Goal: Information Seeking & Learning: Learn about a topic

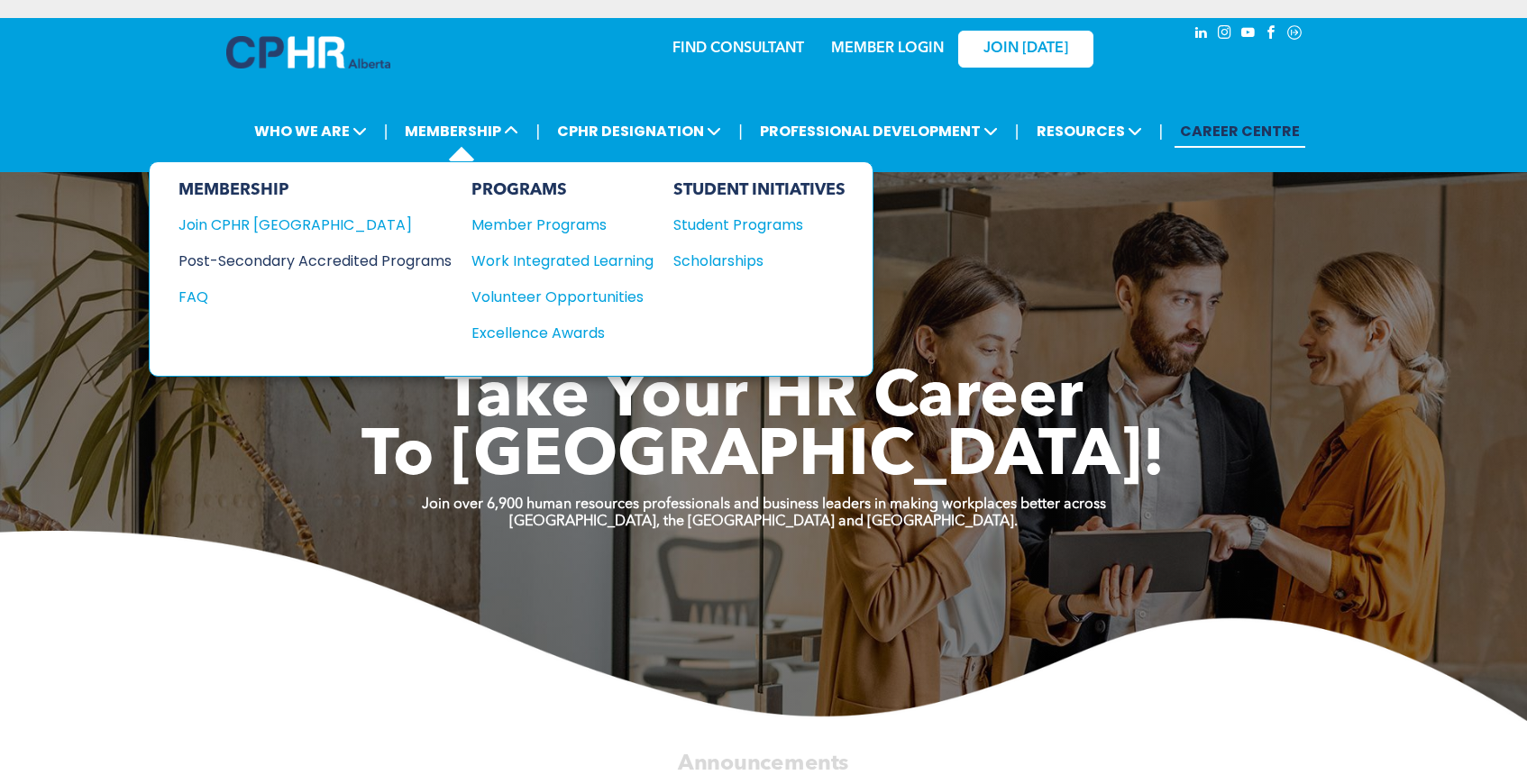
click at [425, 251] on div "Post-Secondary Accredited Programs" at bounding box center [301, 261] width 246 height 23
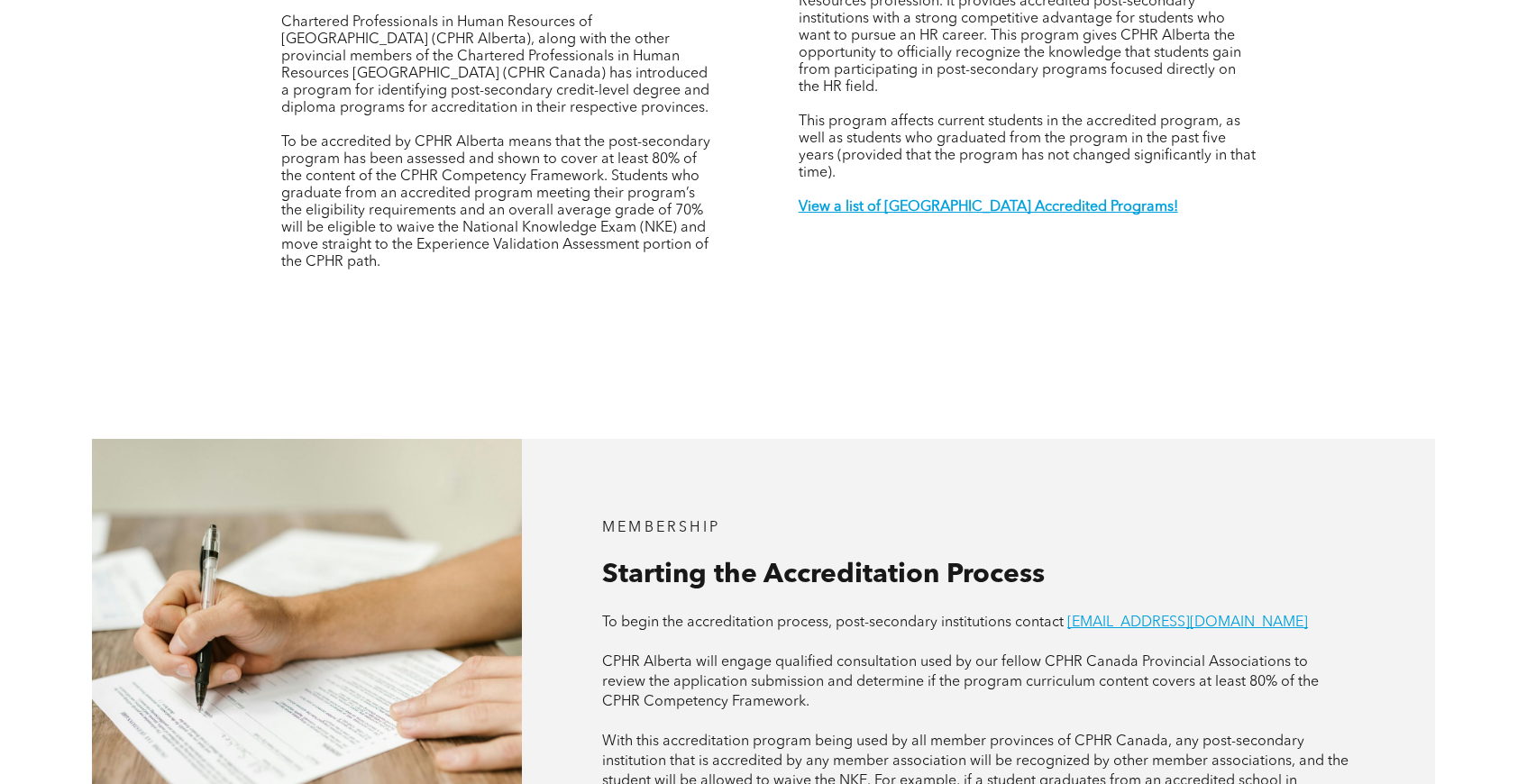
scroll to position [786, 0]
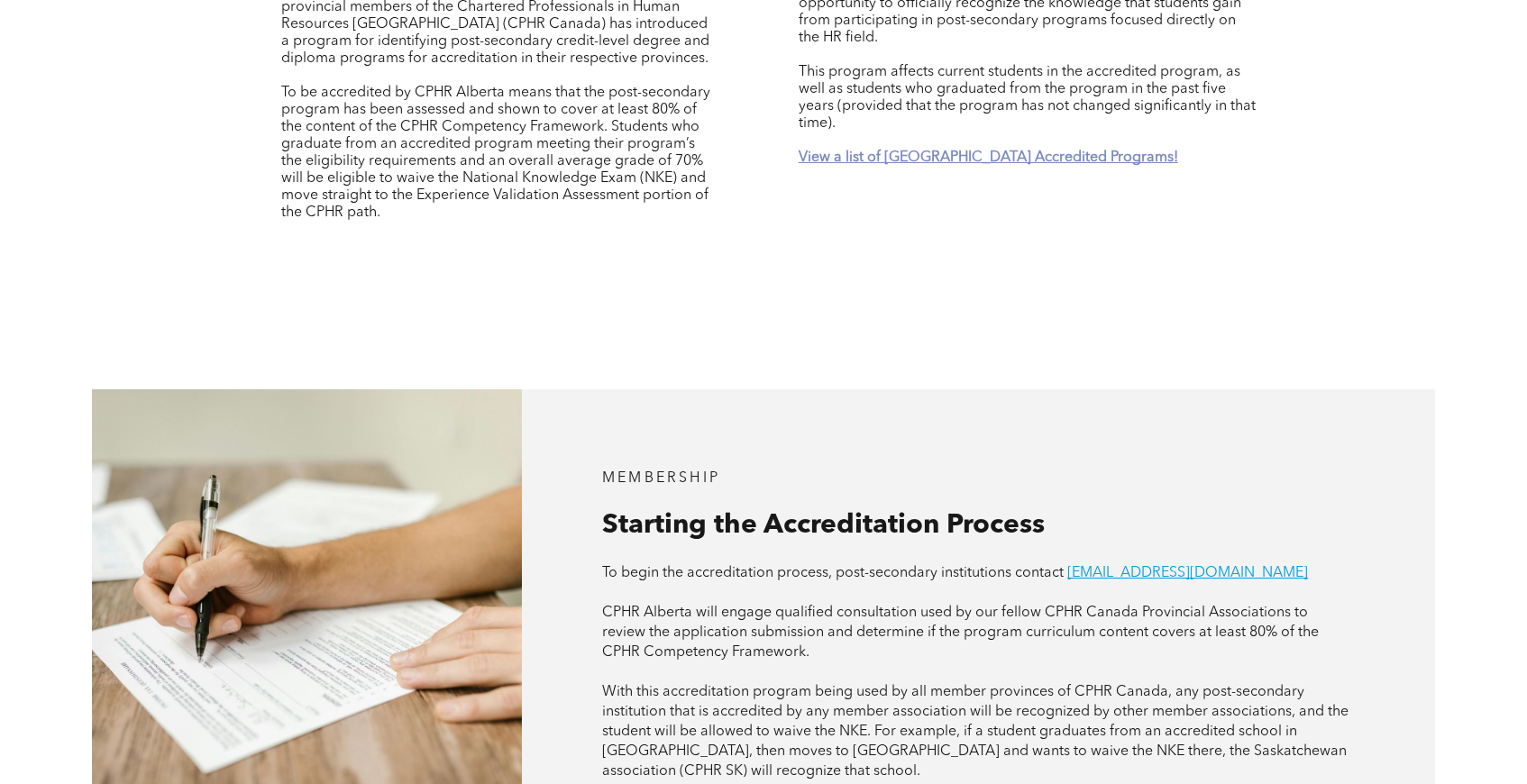
click at [934, 151] on strong "View a list of [GEOGRAPHIC_DATA] Accredited Programs!" at bounding box center [988, 157] width 379 height 14
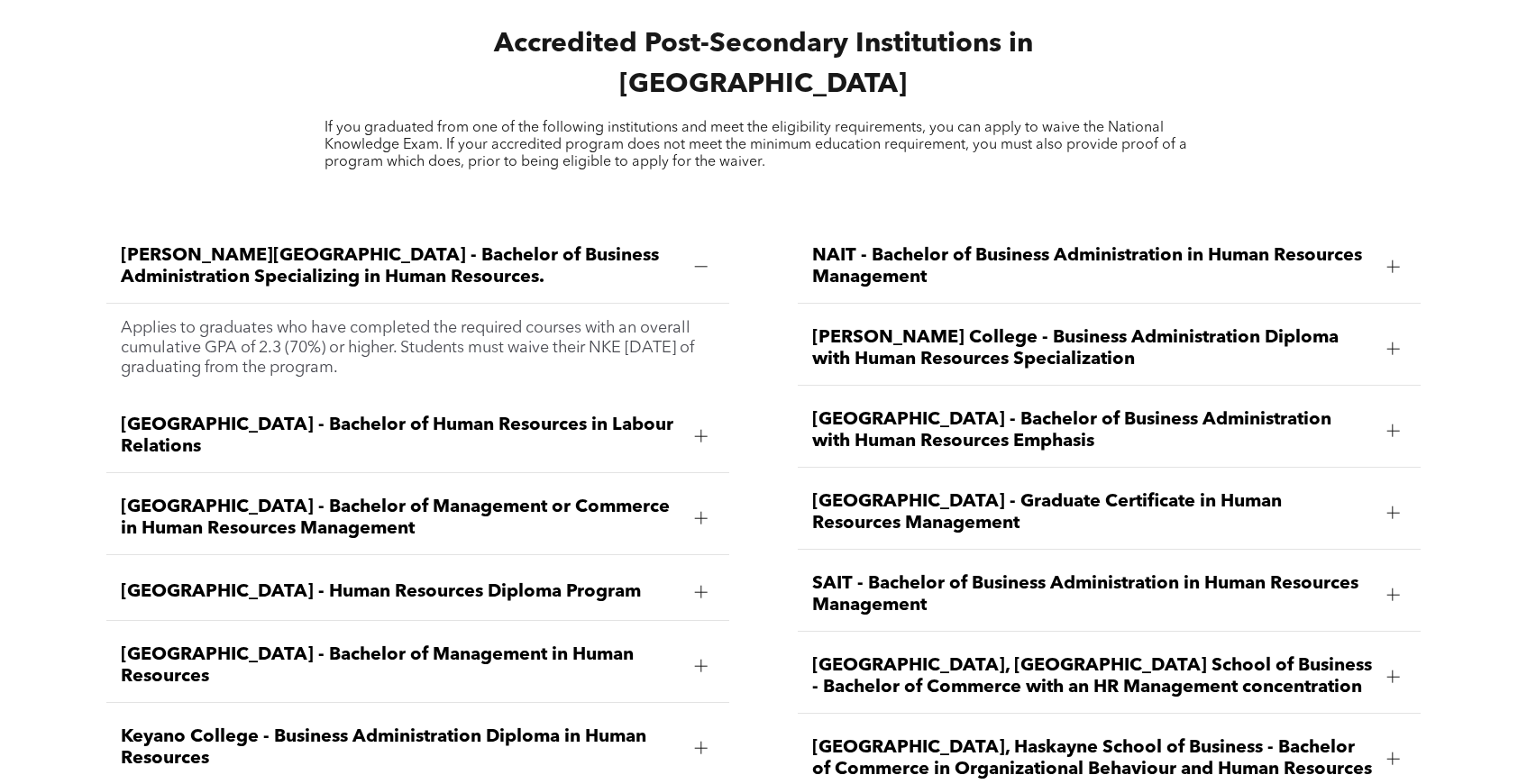
scroll to position [2456, 0]
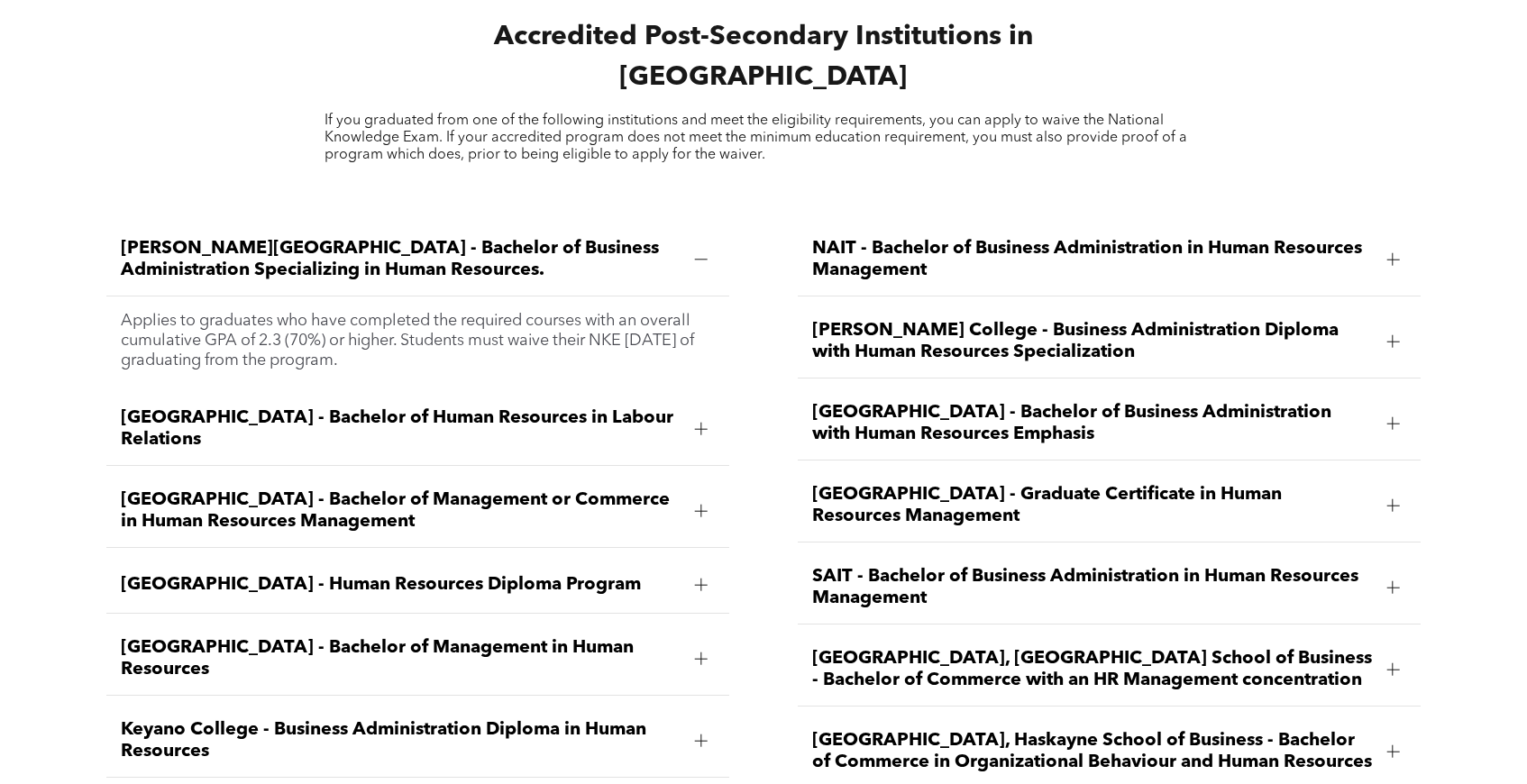
click at [696, 253] on div at bounding box center [700, 259] width 12 height 12
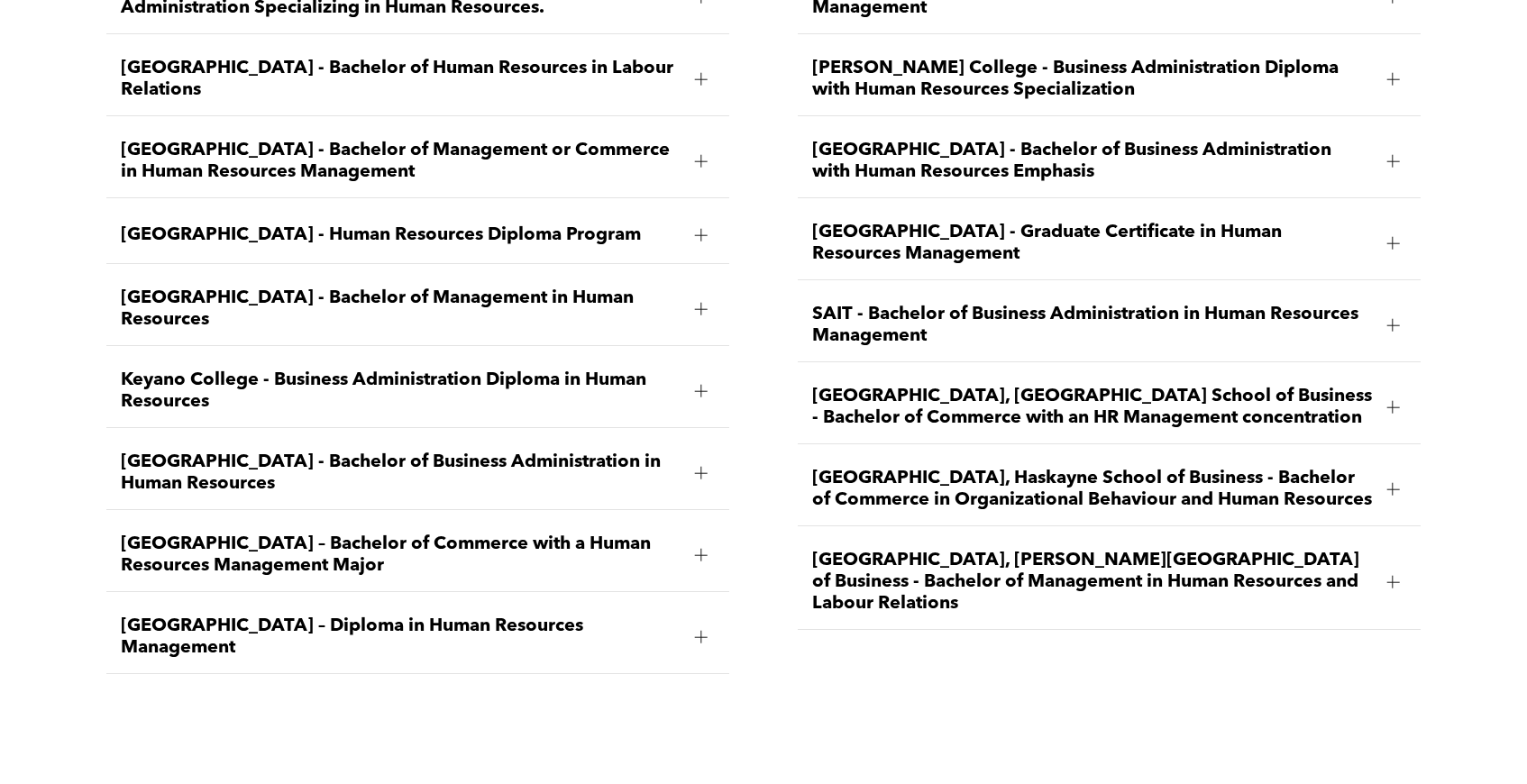
scroll to position [2720, 0]
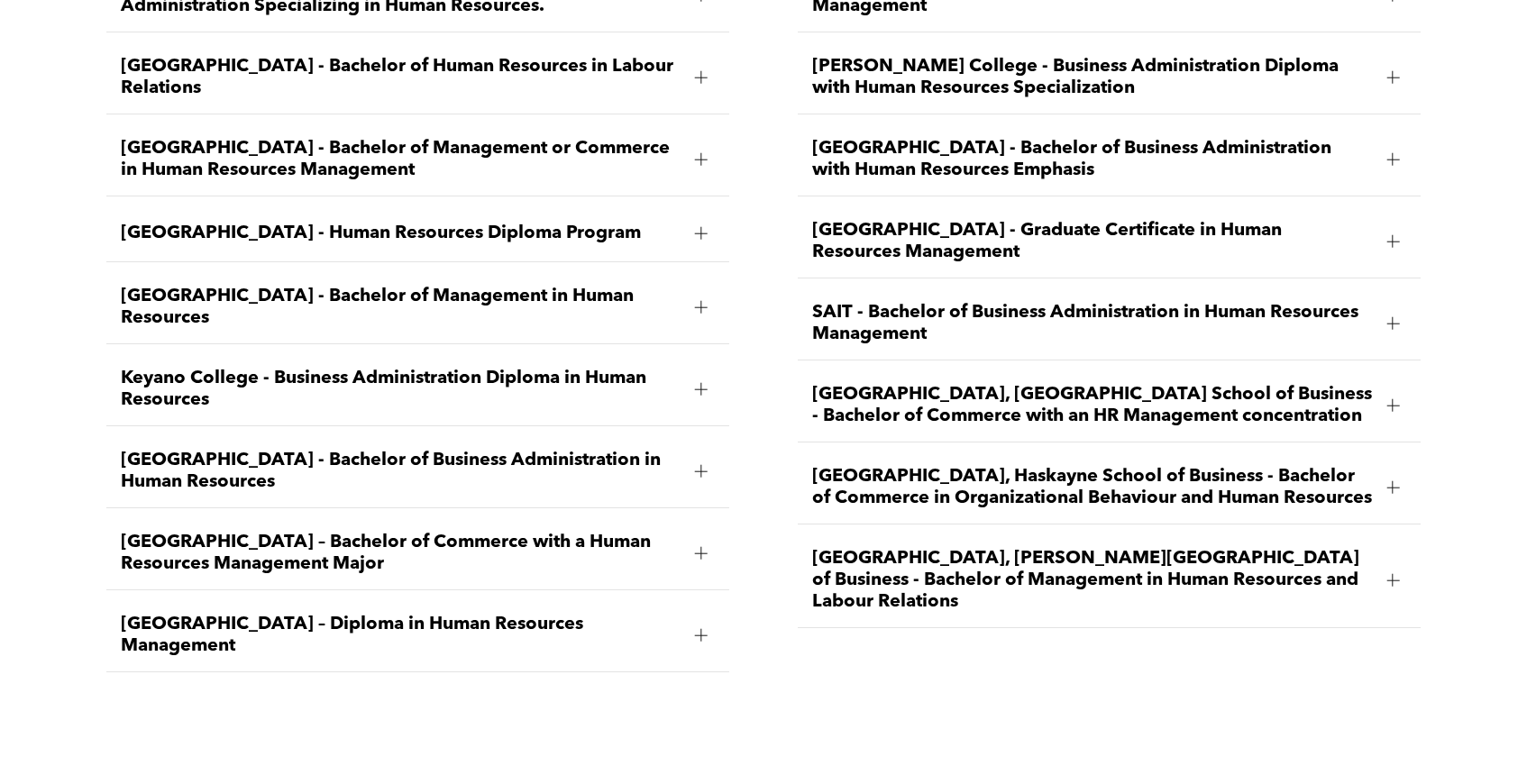
click at [691, 622] on div at bounding box center [701, 635] width 27 height 27
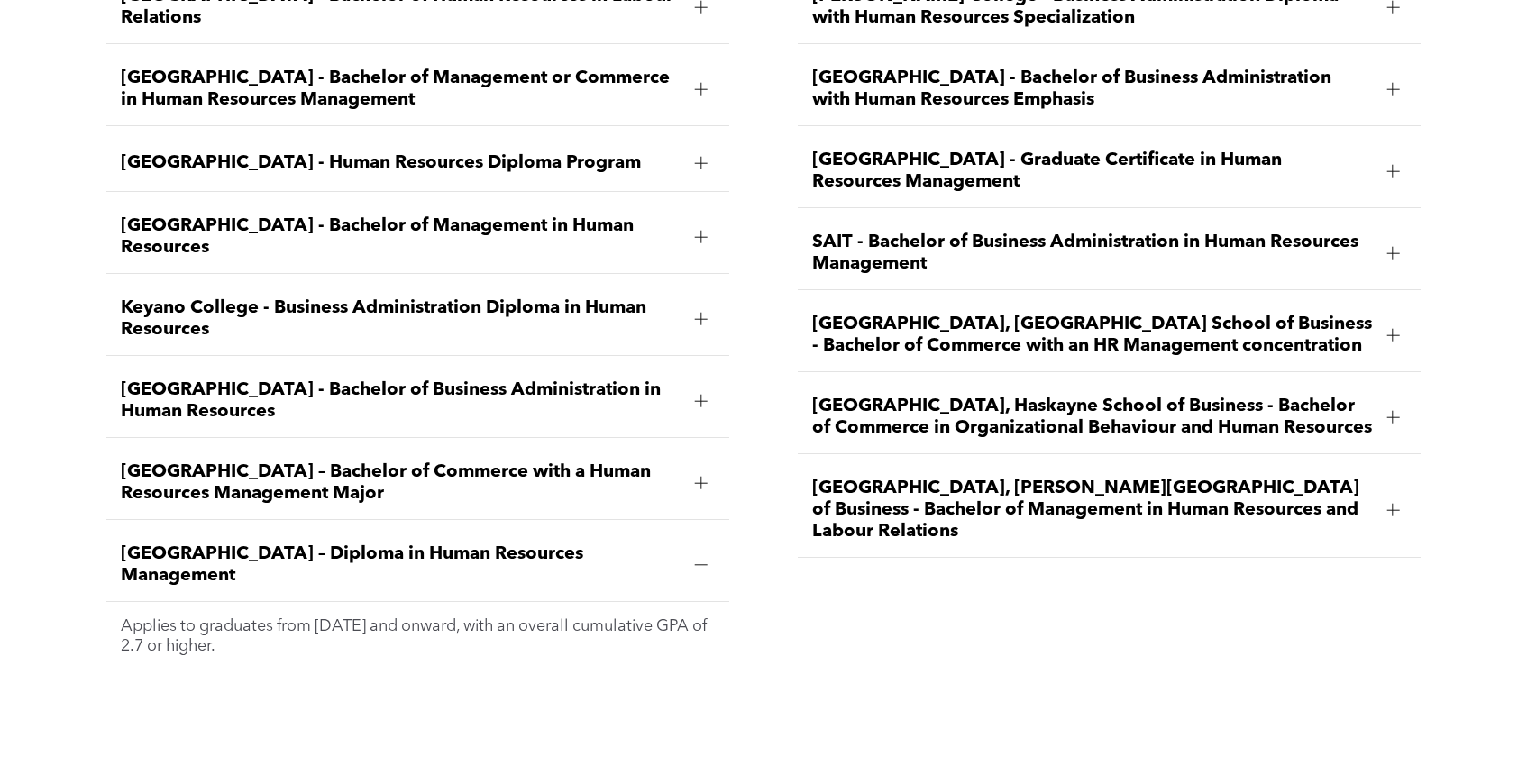
scroll to position [2789, 0]
click at [699, 483] on div at bounding box center [700, 483] width 12 height 1
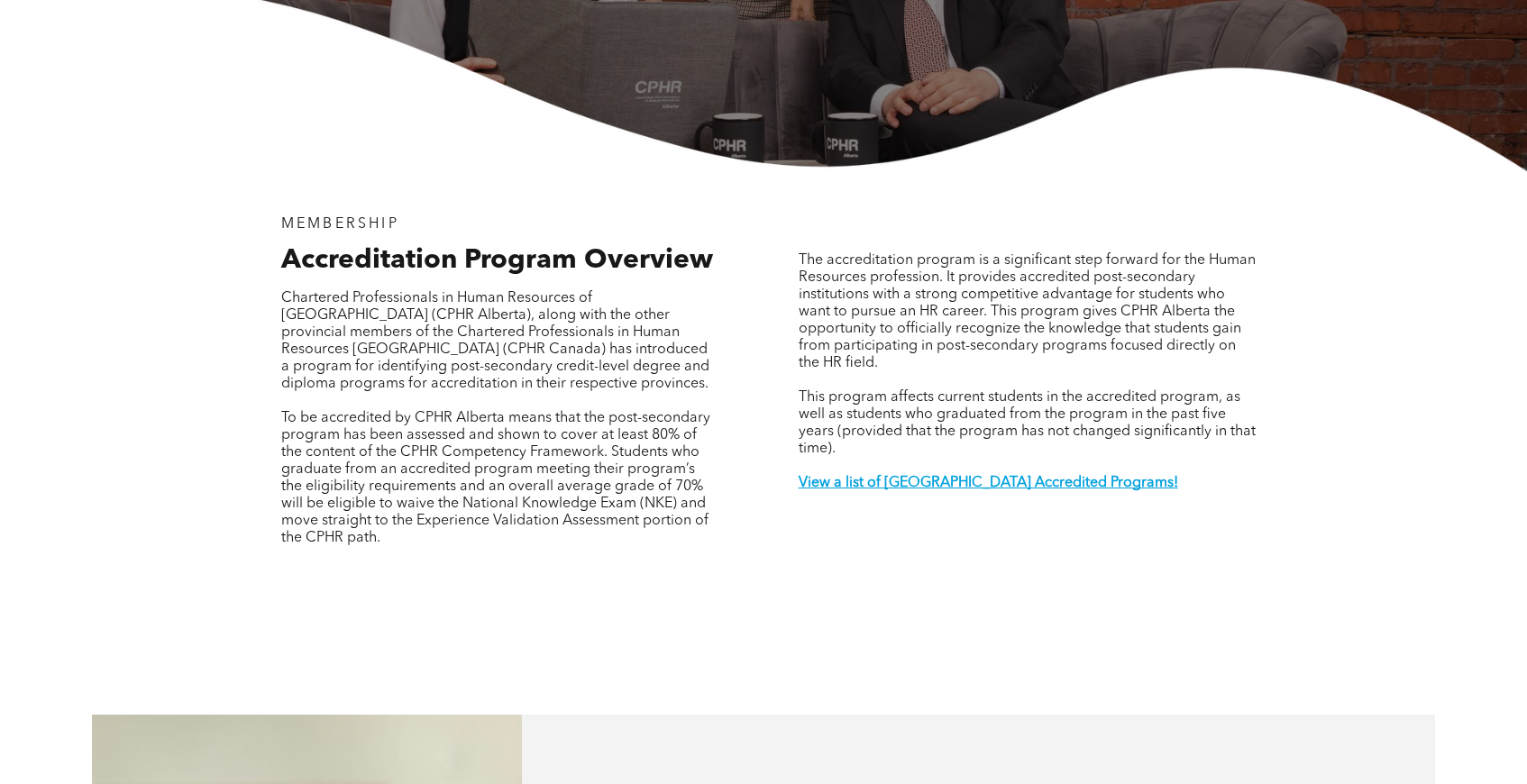
scroll to position [0, 0]
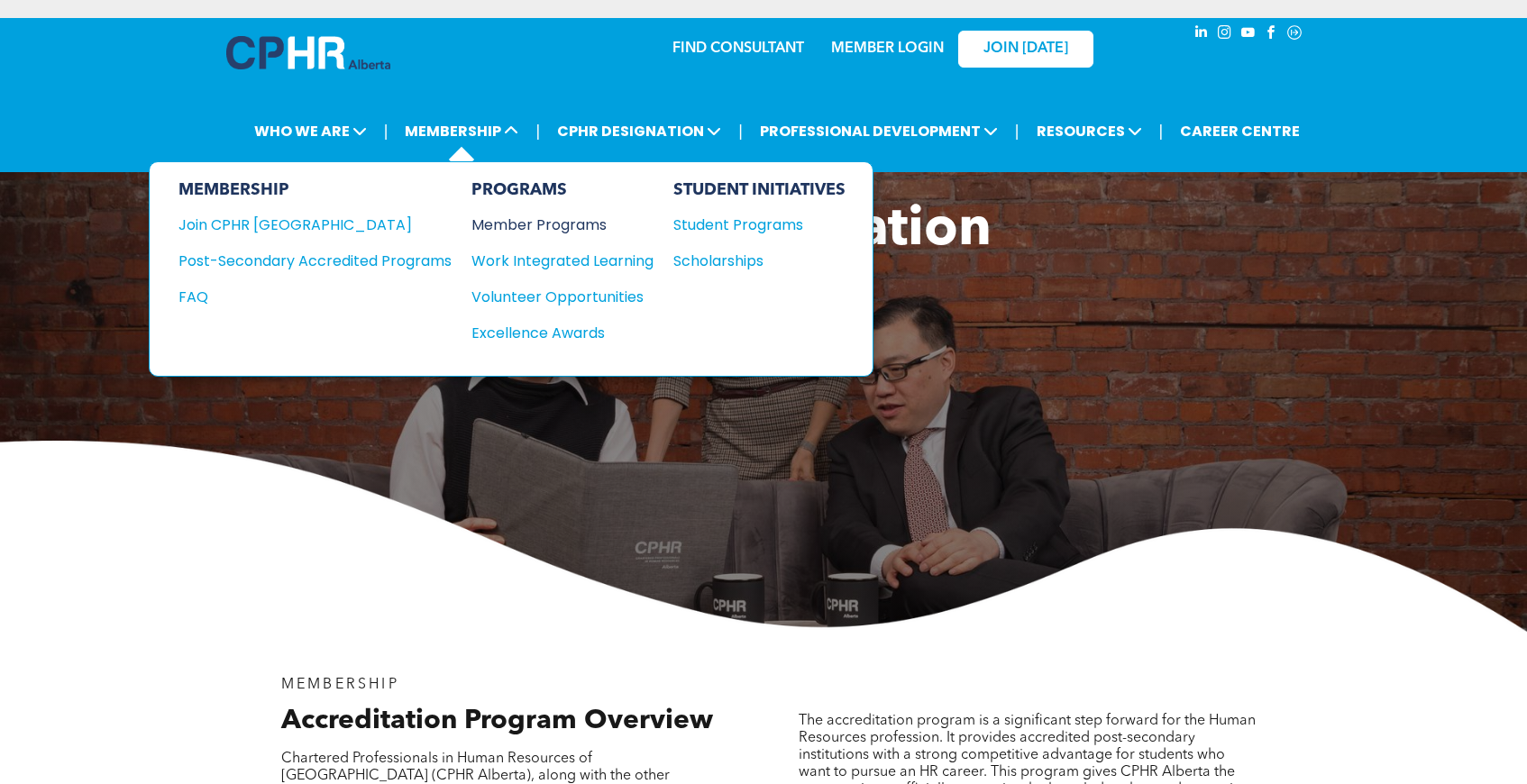
click at [548, 226] on div "Member Programs" at bounding box center [554, 225] width 164 height 23
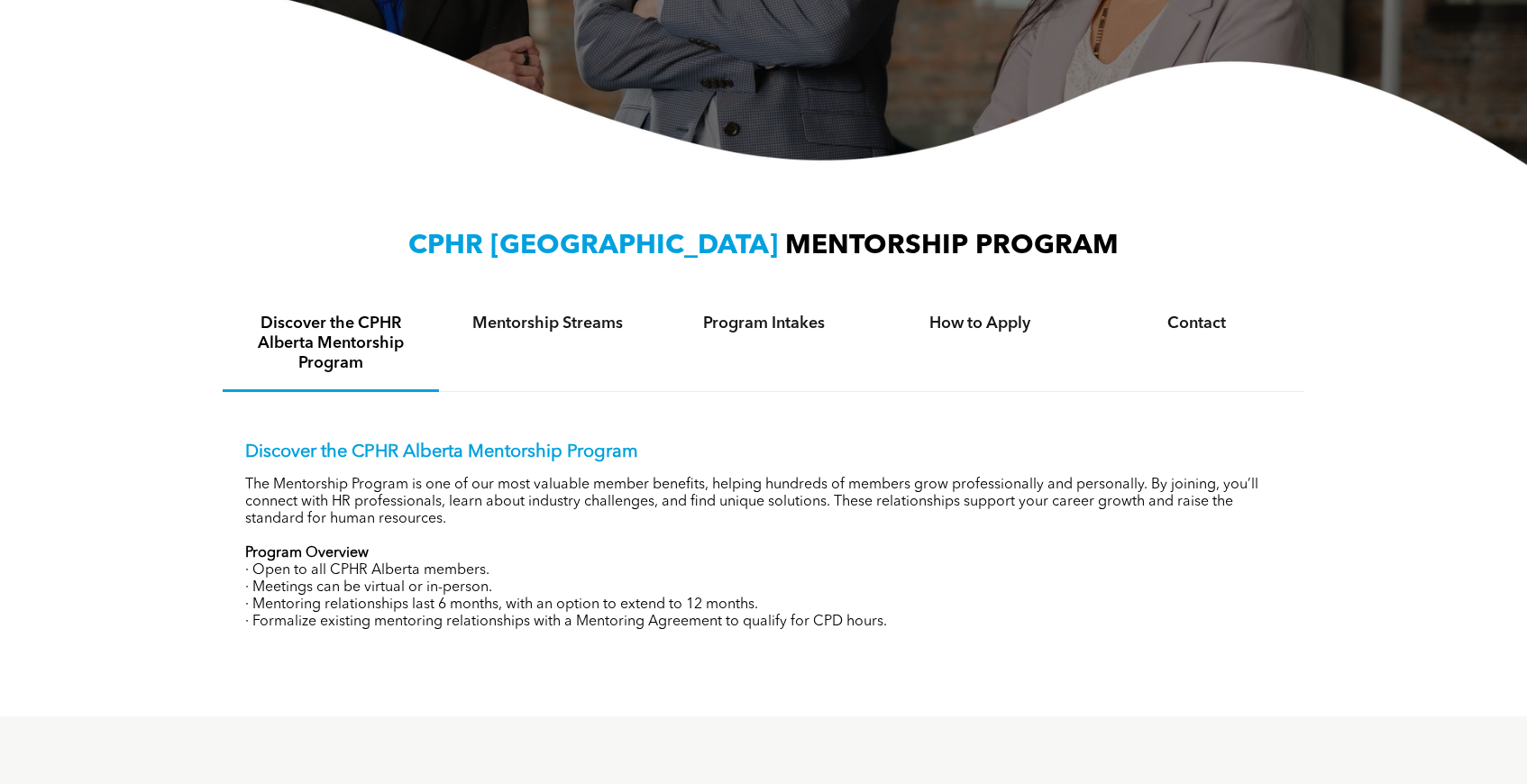
scroll to position [454, 0]
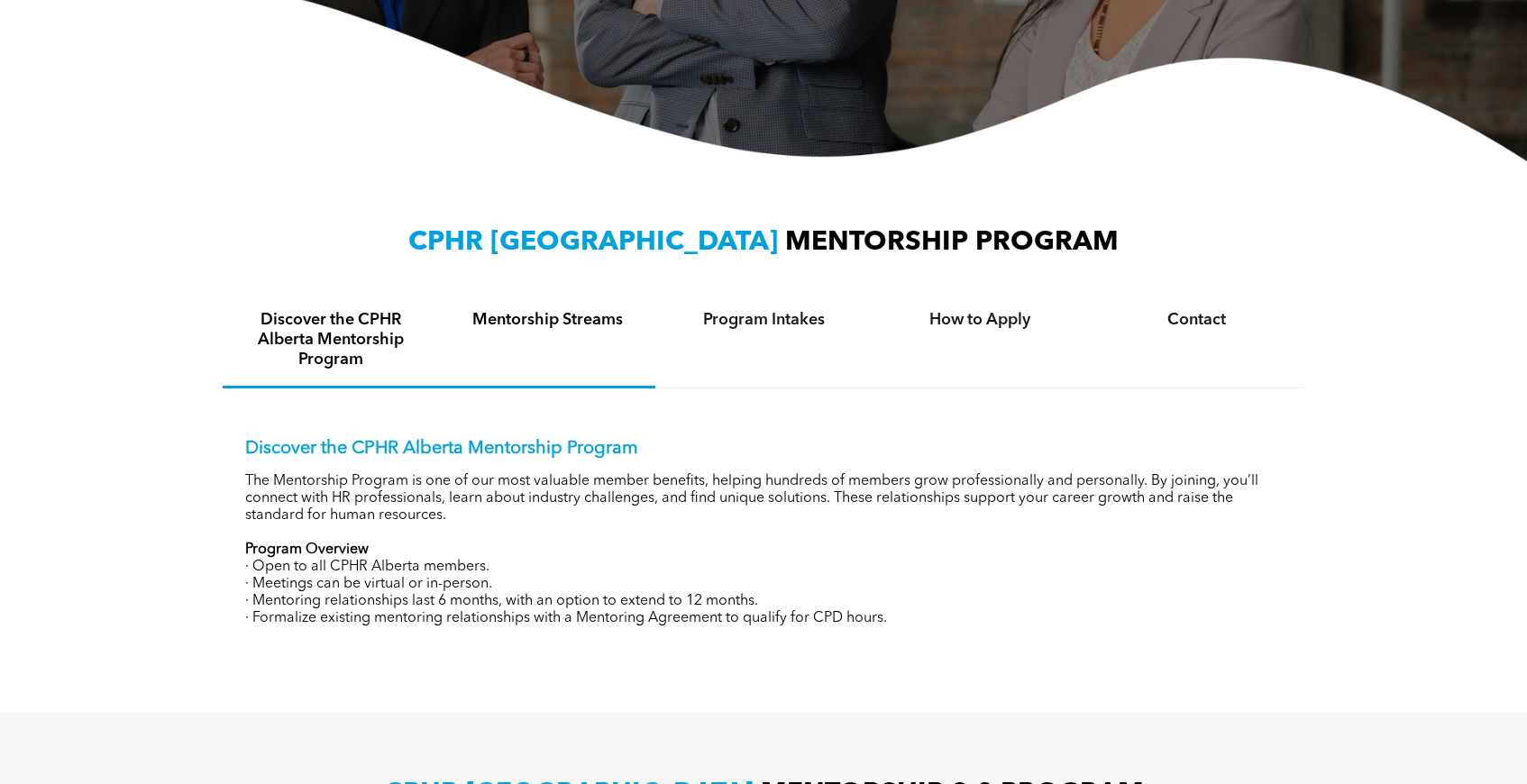
click at [550, 316] on h4 "Mentorship Streams" at bounding box center [547, 319] width 184 height 20
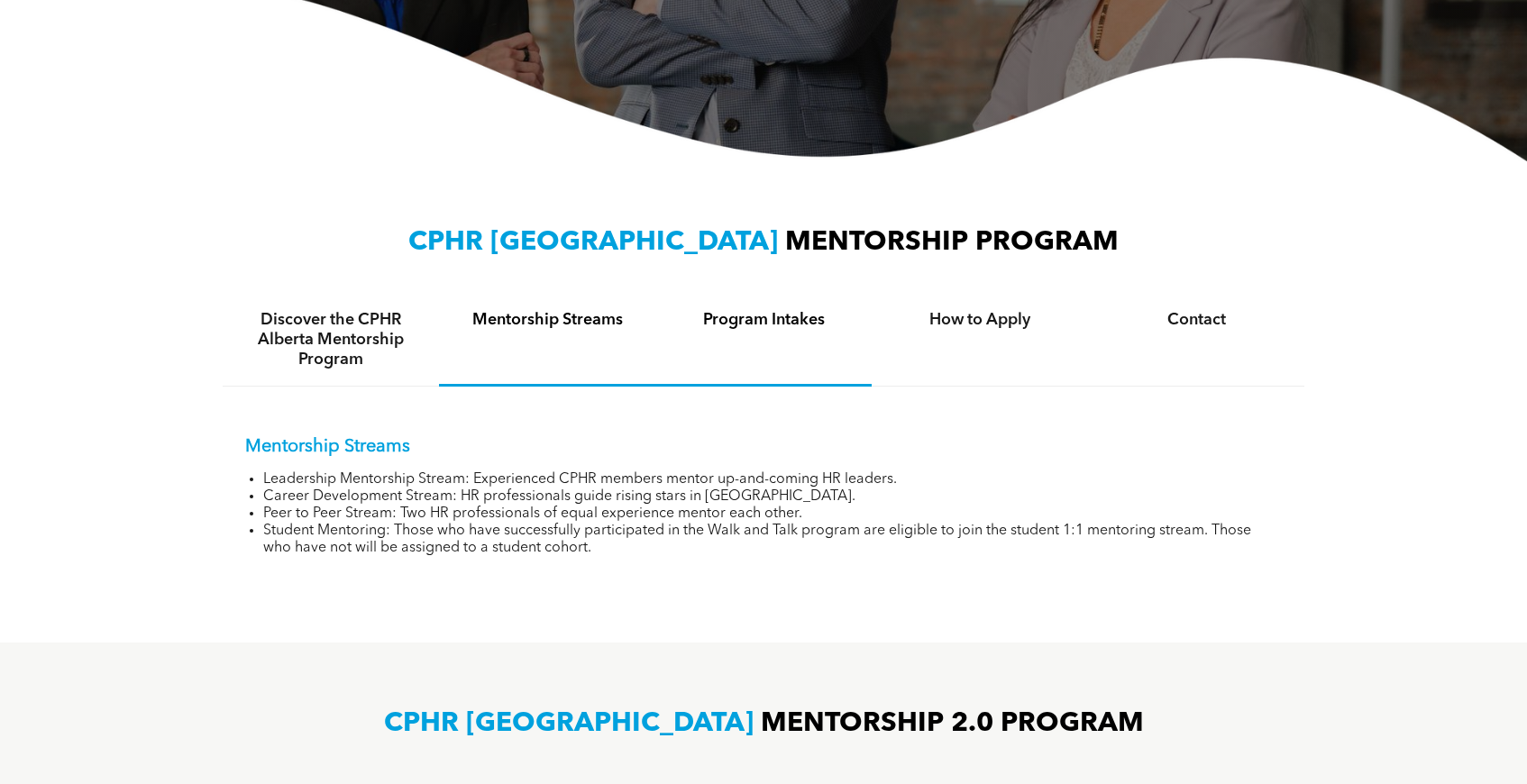
click at [765, 319] on h4 "Program Intakes" at bounding box center [763, 319] width 184 height 20
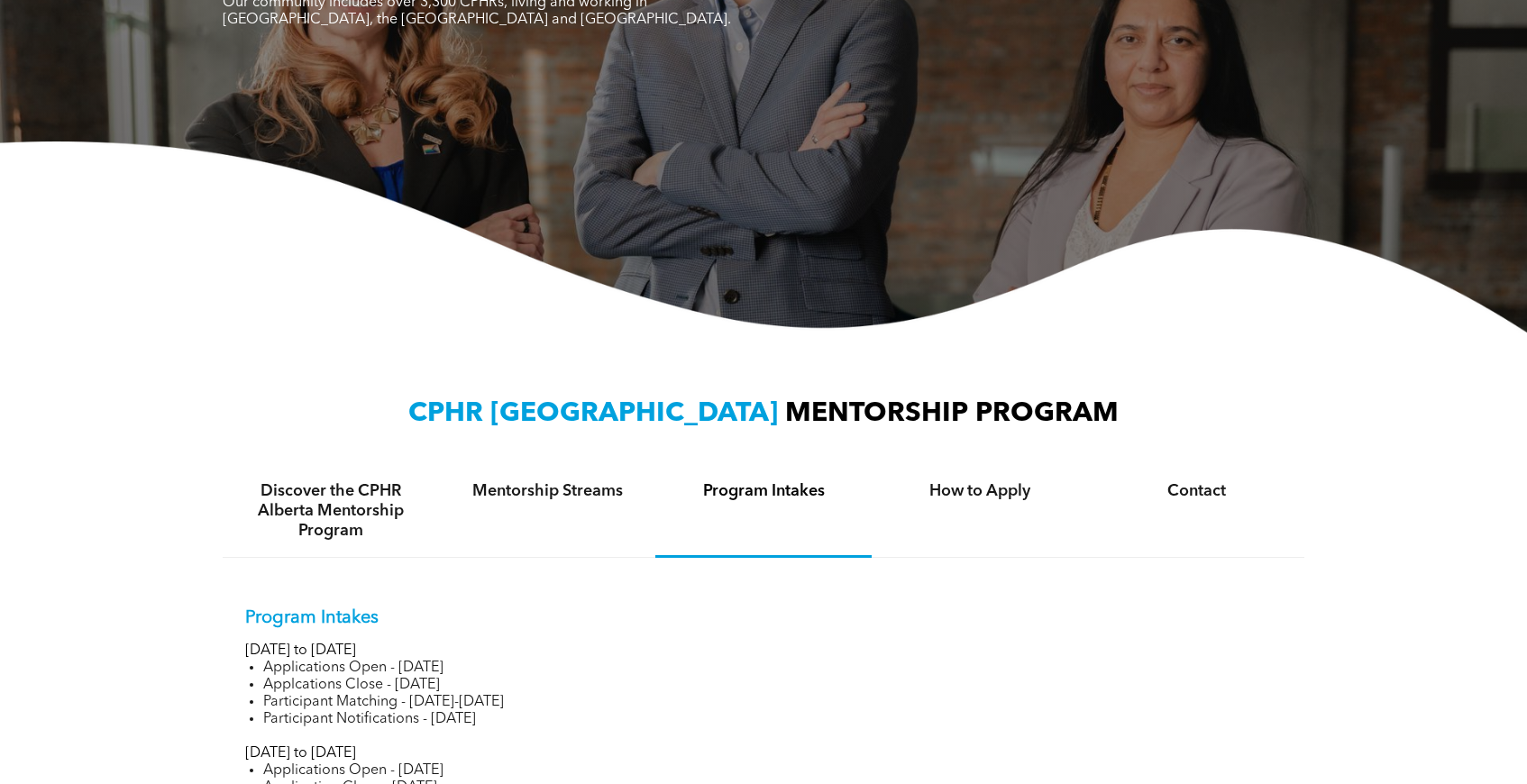
scroll to position [254, 0]
